Goal: Task Accomplishment & Management: Complete application form

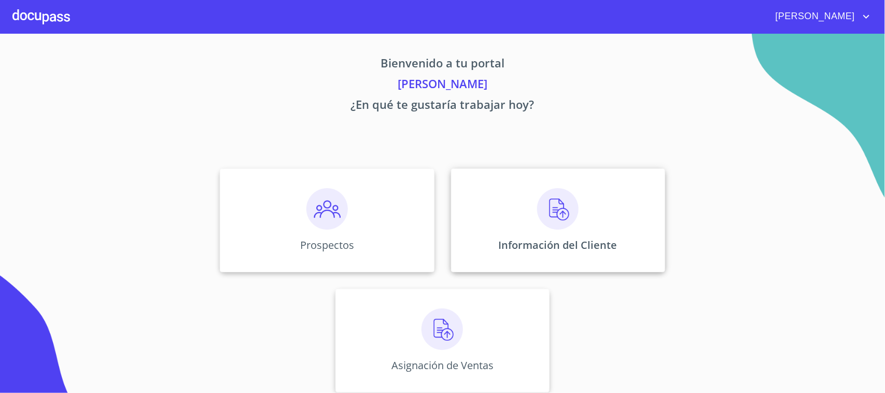
click at [546, 224] on img at bounding box center [557, 208] width 41 height 41
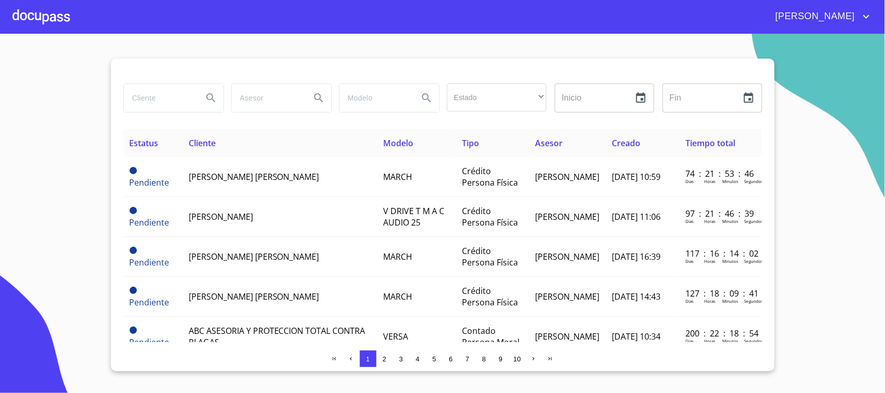
click at [402, 361] on span "3" at bounding box center [401, 359] width 4 height 8
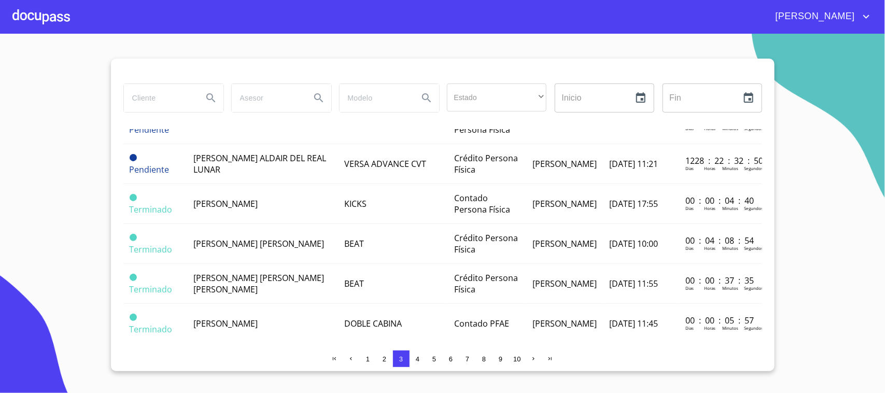
scroll to position [525, 0]
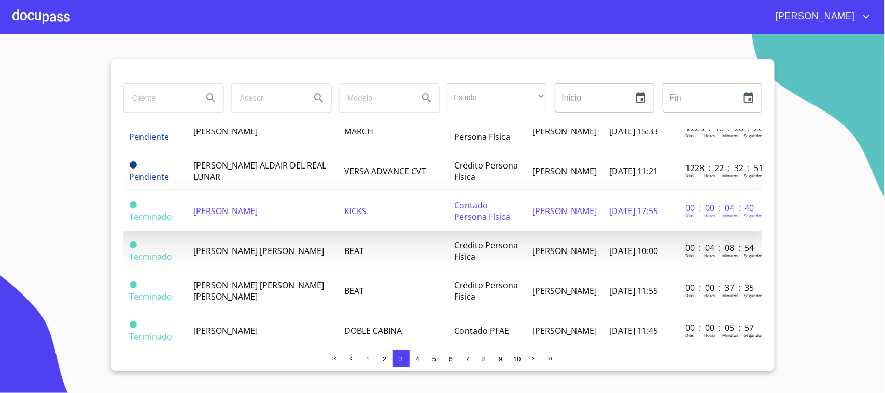
click at [414, 228] on td "KICKS" at bounding box center [392, 211] width 109 height 40
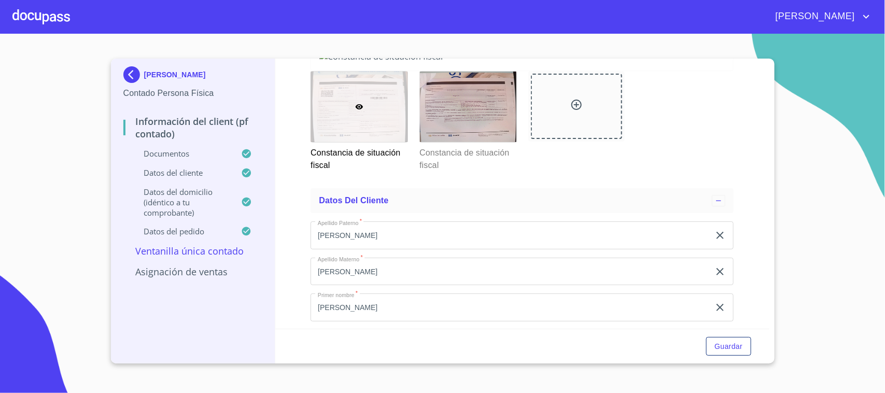
scroll to position [1340, 0]
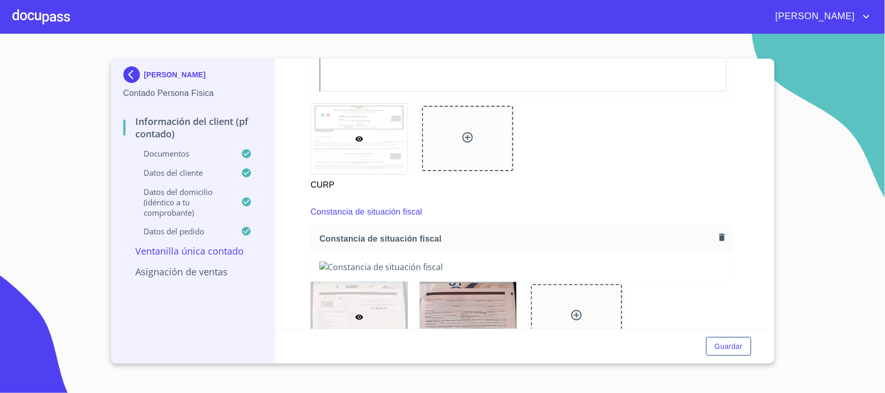
click at [719, 238] on icon "button" at bounding box center [722, 237] width 6 height 7
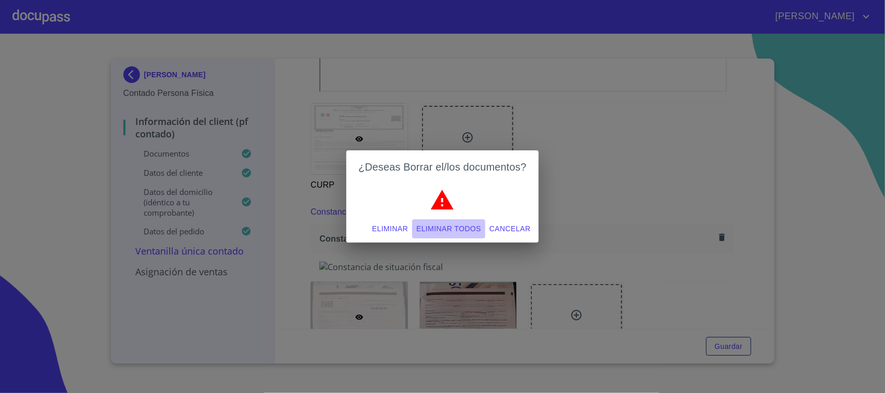
click at [455, 227] on span "Eliminar todos" at bounding box center [448, 228] width 65 height 13
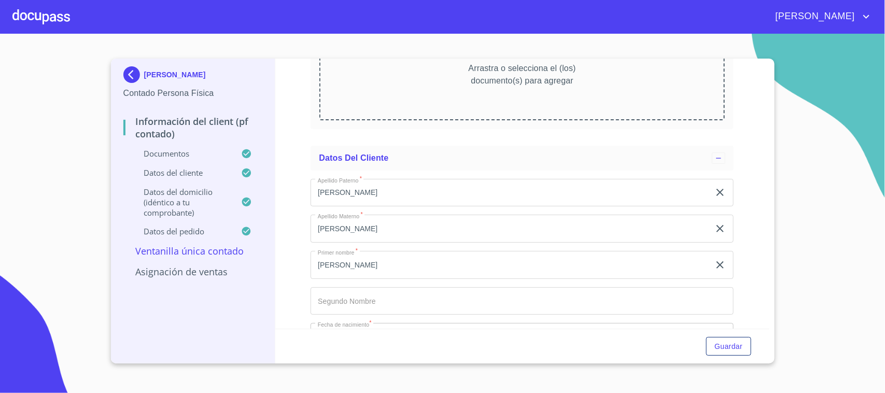
scroll to position [1428, 0]
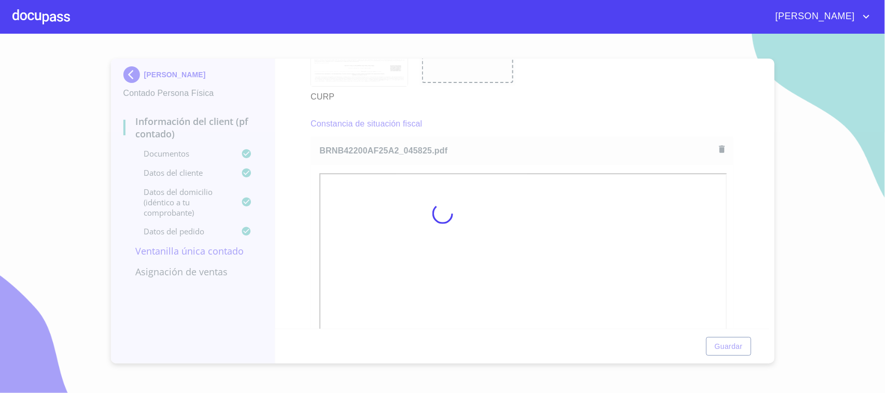
click at [543, 115] on div at bounding box center [442, 213] width 885 height 359
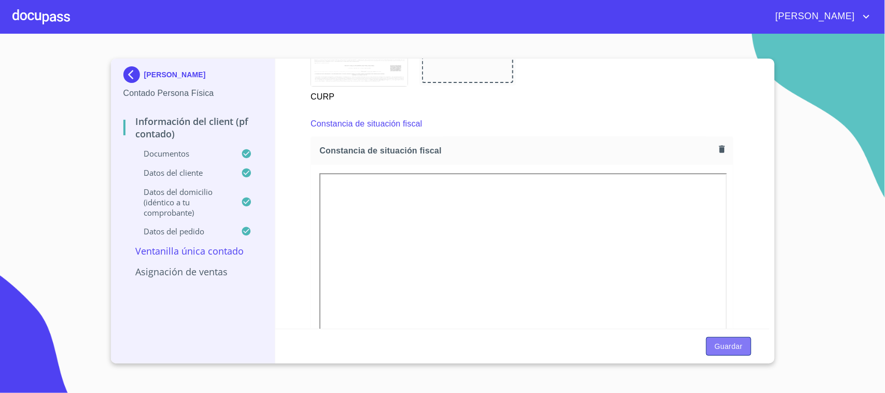
click at [725, 348] on span "Guardar" at bounding box center [728, 346] width 28 height 13
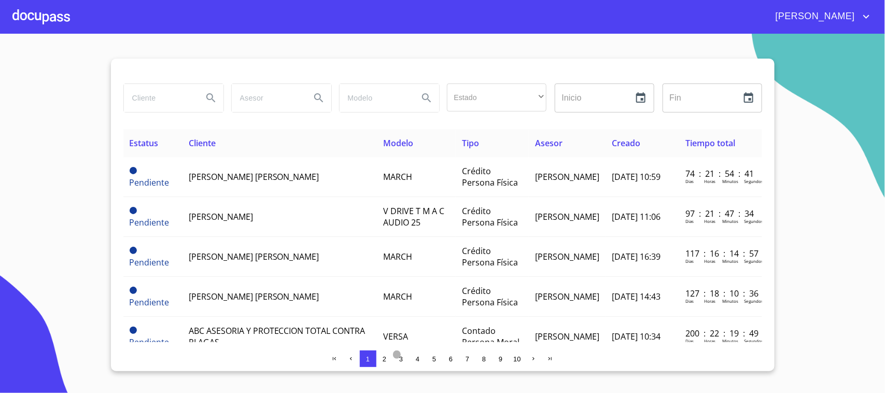
click at [399, 361] on span "3" at bounding box center [401, 359] width 4 height 8
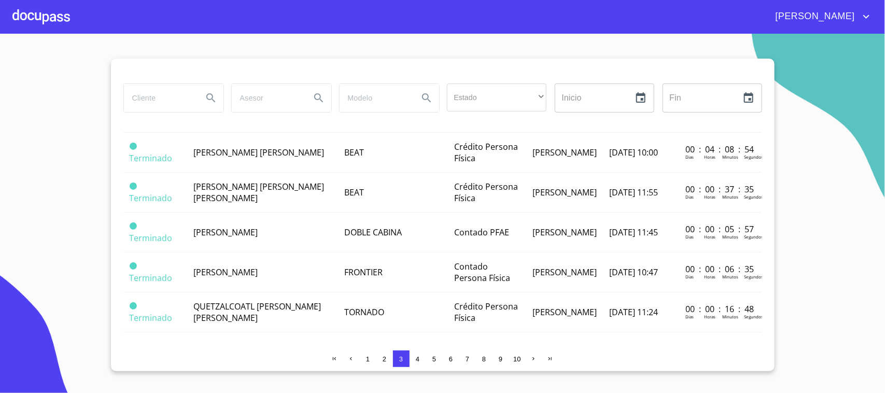
scroll to position [612, 0]
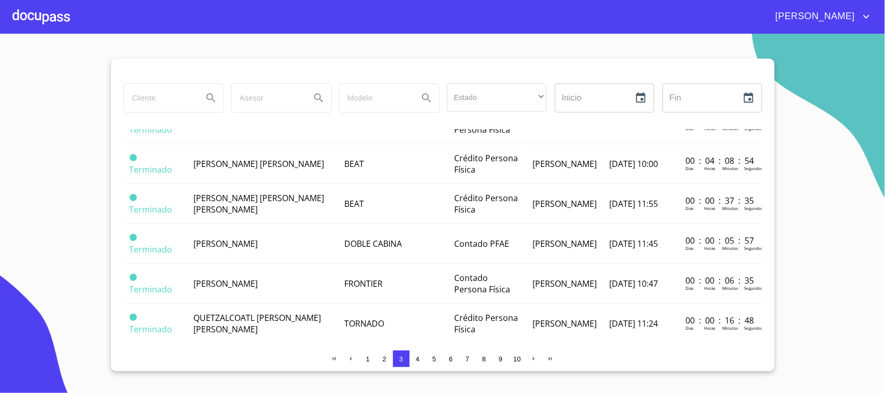
click at [294, 125] on div "Estado ​ ​ Inicio ​ Fin ​" at bounding box center [442, 104] width 639 height 50
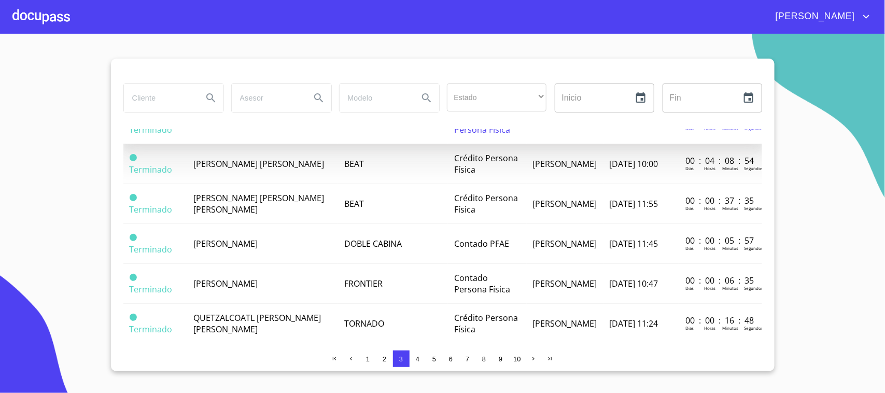
click at [411, 144] on td "KICKS" at bounding box center [392, 124] width 109 height 40
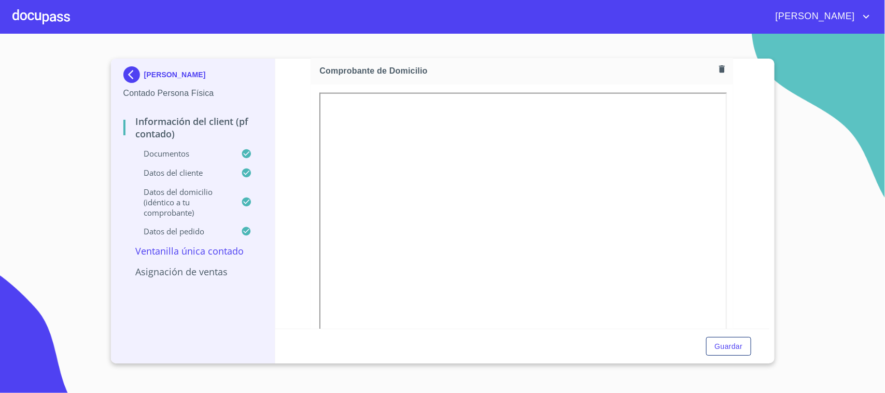
scroll to position [558, 0]
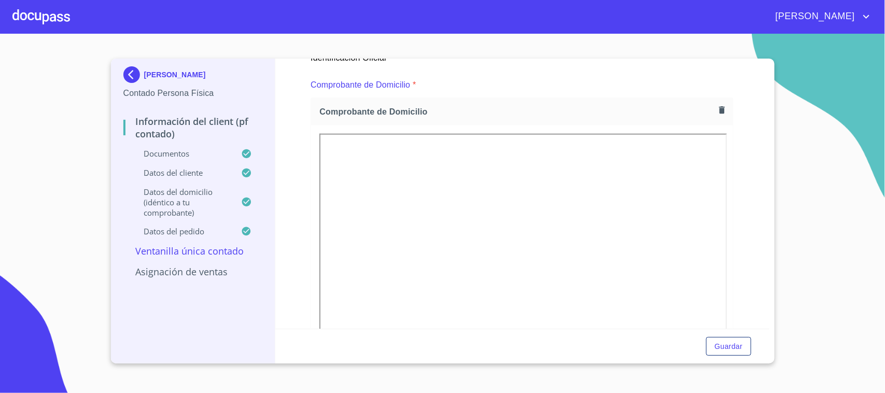
click at [42, 19] on div at bounding box center [41, 16] width 58 height 33
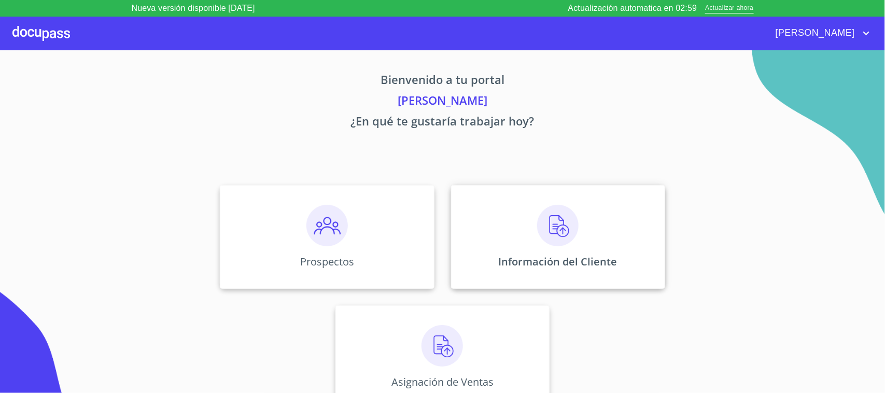
click at [586, 255] on p "Información del Cliente" at bounding box center [558, 262] width 119 height 14
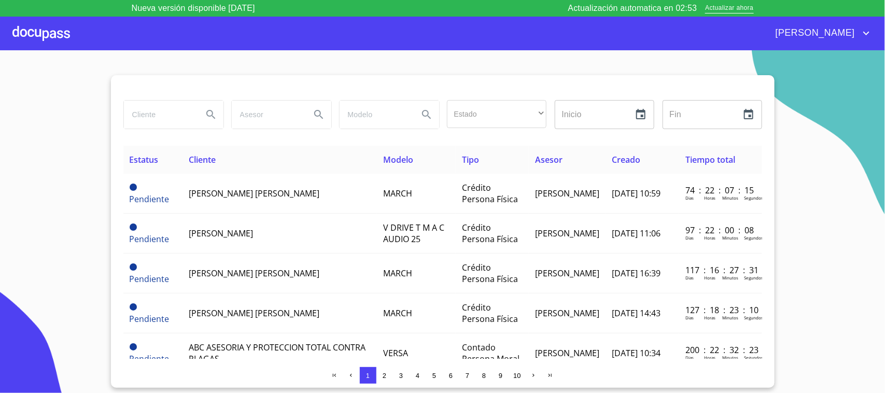
click at [399, 376] on span "3" at bounding box center [401, 376] width 4 height 8
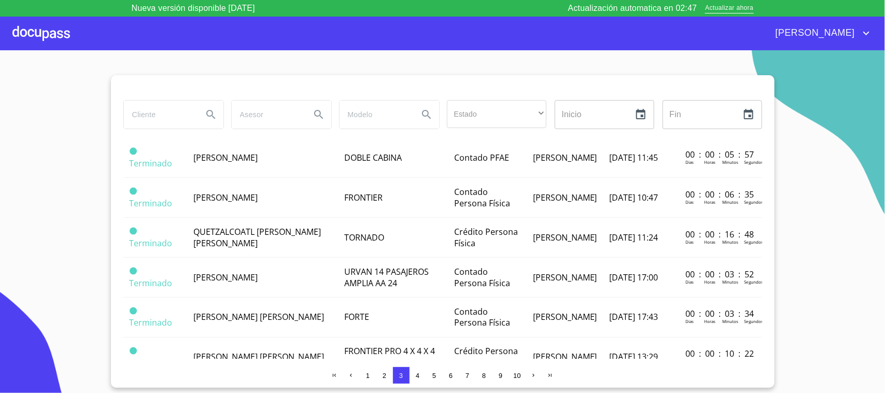
scroll to position [711, 0]
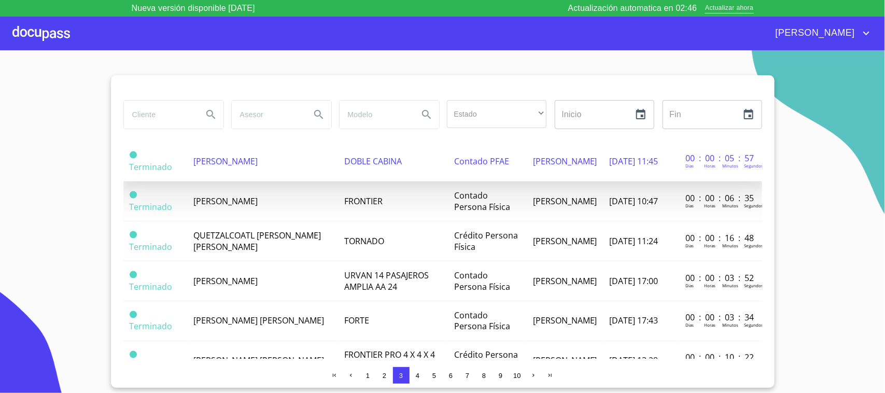
click at [344, 167] on span "DOBLE CABINA" at bounding box center [373, 161] width 58 height 11
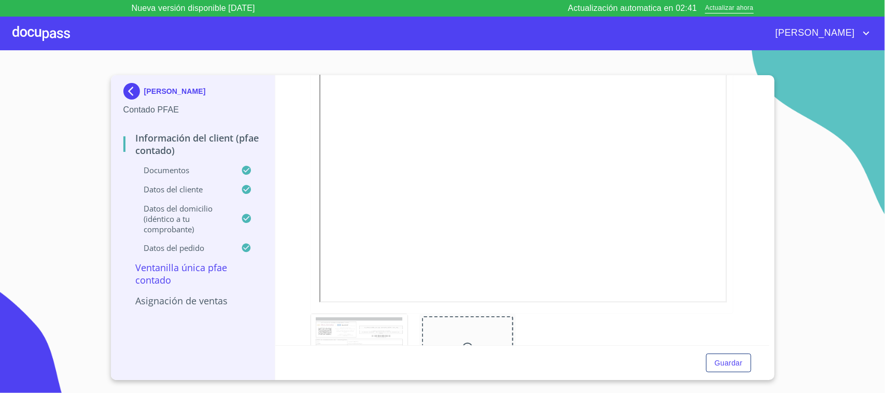
scroll to position [1090, 0]
